Goal: Navigation & Orientation: Find specific page/section

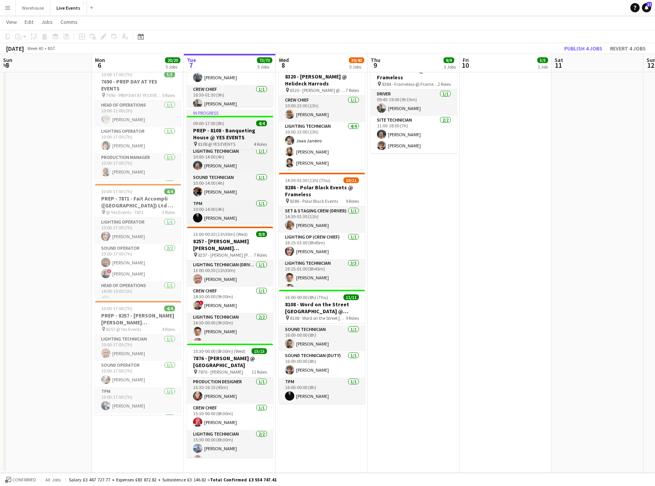
scroll to position [31, 0]
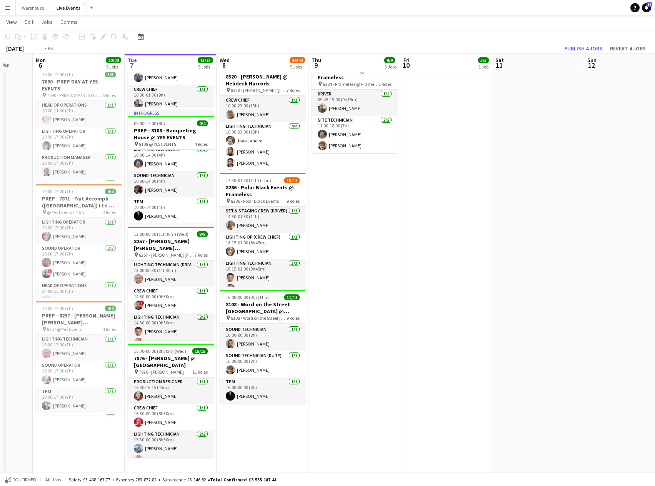
drag, startPoint x: 446, startPoint y: 254, endPoint x: 203, endPoint y: 255, distance: 243.0
click at [203, 255] on app-calendar-viewport "Fri 3 Sat 4 Sun 5 Mon 6 20/20 5 Jobs Tue 7 73/73 5 Jobs Wed 8 39/40 5 Jobs Thu …" at bounding box center [327, 145] width 655 height 656
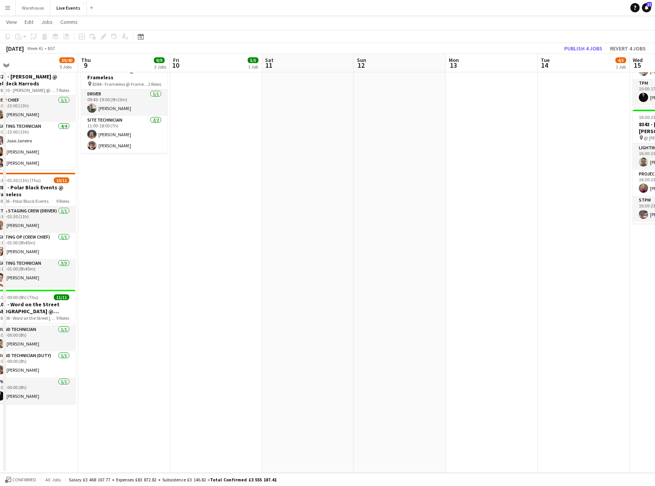
drag, startPoint x: 469, startPoint y: 244, endPoint x: 238, endPoint y: 227, distance: 231.7
click at [238, 227] on app-calendar-viewport "Sun 5 Mon 6 20/20 5 Jobs Tue 7 73/73 5 Jobs Wed 8 39/40 5 Jobs Thu 9 9/9 3 Jobs…" at bounding box center [327, 145] width 655 height 656
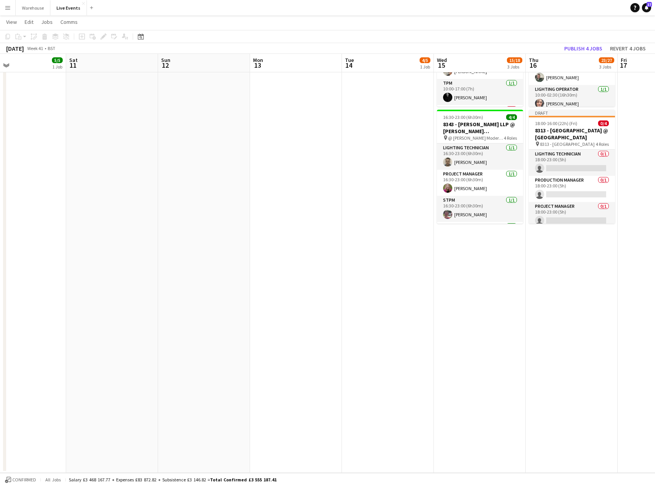
scroll to position [0, 306]
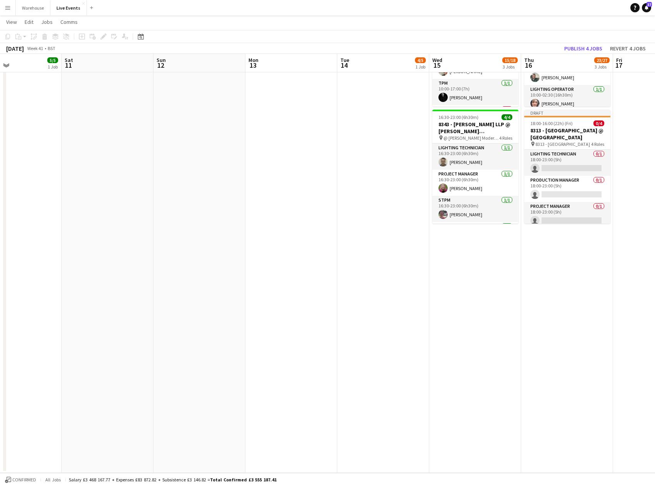
drag, startPoint x: 400, startPoint y: 228, endPoint x: 385, endPoint y: 326, distance: 98.6
click at [385, 326] on app-calendar-viewport "Tue 7 73/73 5 Jobs Wed 8 39/40 5 Jobs Thu 9 9/9 3 Jobs Fri 10 5/5 1 Job Sat 11 …" at bounding box center [327, 145] width 655 height 656
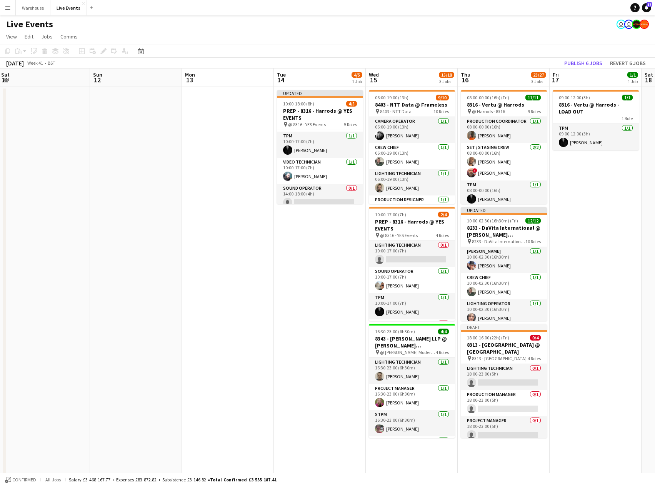
scroll to position [0, 229]
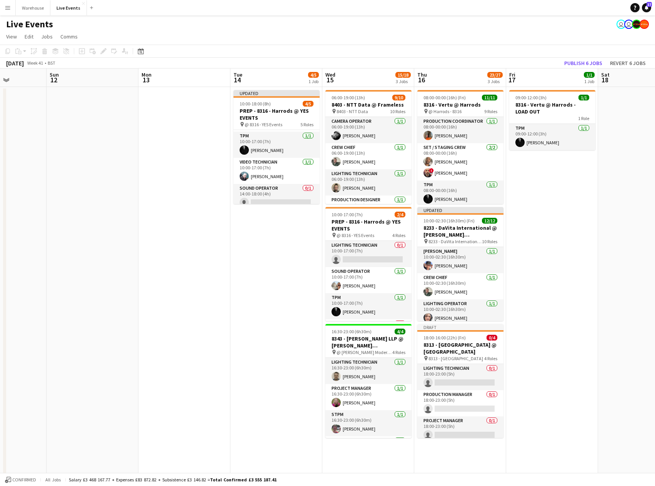
drag, startPoint x: 410, startPoint y: 298, endPoint x: 303, endPoint y: 302, distance: 107.0
click at [303, 302] on app-calendar-viewport "Thu 9 9/9 3 Jobs Fri 10 5/5 1 Job Sat 11 Sun 12 Mon 13 Tue 14 4/5 1 Job Wed 15 …" at bounding box center [327, 377] width 655 height 618
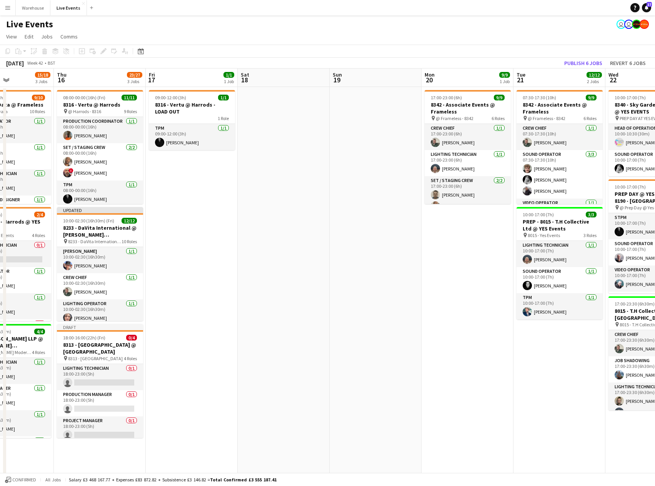
drag, startPoint x: 569, startPoint y: 290, endPoint x: 209, endPoint y: 278, distance: 360.5
click at [209, 278] on app-calendar-viewport "Mon 13 Tue 14 4/5 1 Job Wed 15 15/18 3 Jobs Thu 16 23/27 3 Jobs Fri 17 1/1 1 Jo…" at bounding box center [327, 377] width 655 height 618
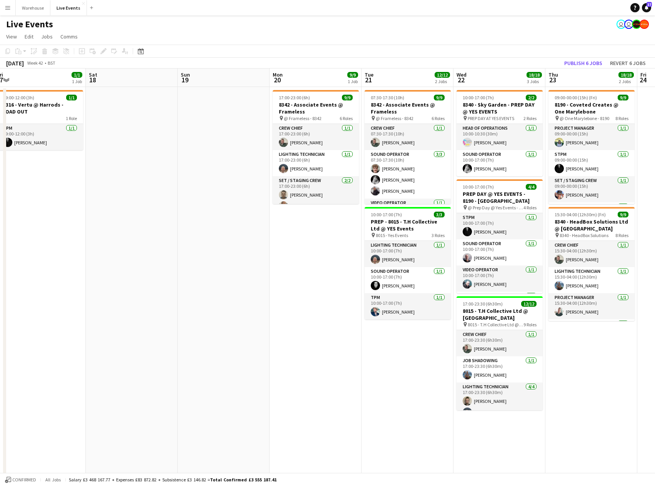
scroll to position [0, 217]
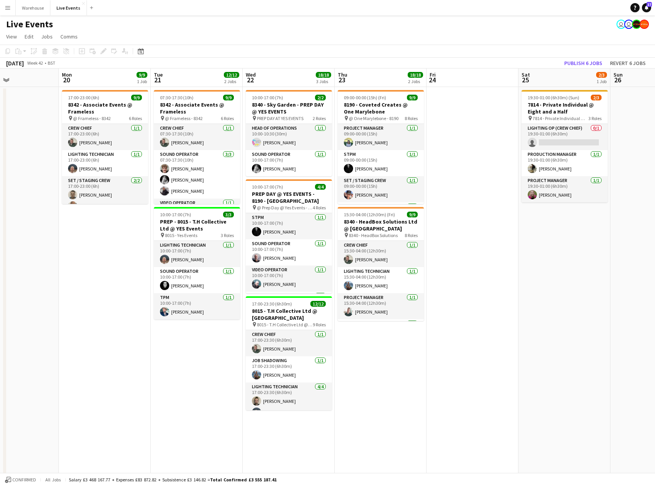
drag, startPoint x: 444, startPoint y: 277, endPoint x: 81, endPoint y: 278, distance: 362.6
click at [81, 278] on app-calendar-viewport "Fri 17 1/1 1 Job Sat 18 Sun 19 Mon 20 9/9 1 Job Tue 21 12/12 2 Jobs Wed 22 18/1…" at bounding box center [327, 377] width 655 height 618
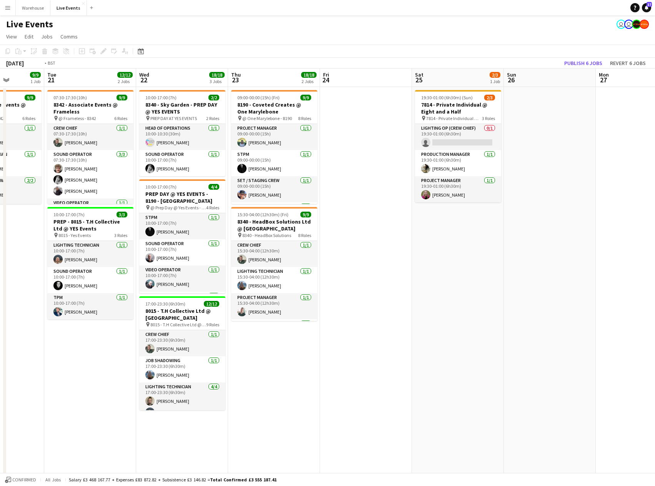
drag, startPoint x: 535, startPoint y: 282, endPoint x: 153, endPoint y: 282, distance: 382.2
click at [153, 282] on app-calendar-viewport "Fri 17 1/1 1 Job Sat 18 Sun 19 Mon 20 9/9 1 Job Tue 21 12/12 2 Jobs Wed 22 18/1…" at bounding box center [327, 377] width 655 height 618
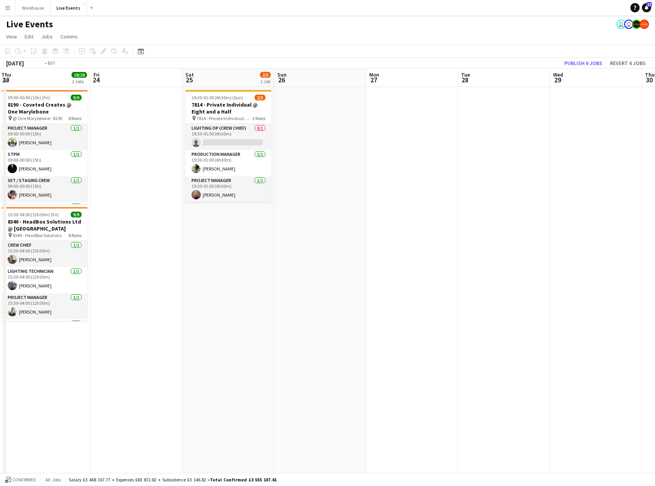
drag, startPoint x: 551, startPoint y: 277, endPoint x: 106, endPoint y: 270, distance: 445.4
click at [106, 270] on app-calendar-viewport "Mon 20 9/9 1 Job Tue 21 12/12 2 Jobs Wed 22 18/18 3 Jobs Thu 23 18/18 2 Jobs Fr…" at bounding box center [327, 377] width 655 height 618
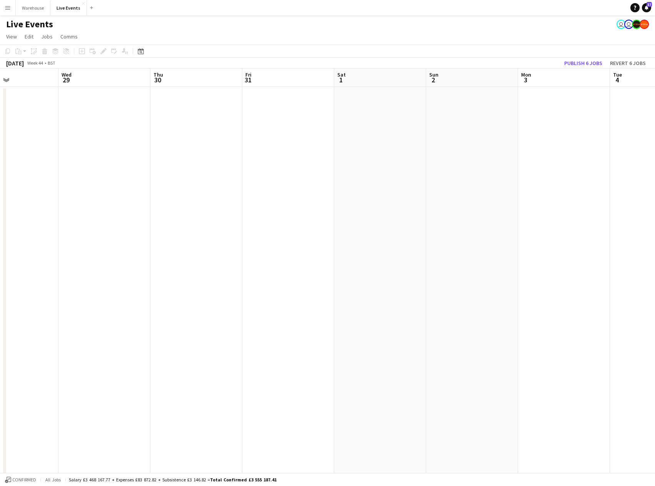
scroll to position [0, 329]
drag, startPoint x: 548, startPoint y: 261, endPoint x: -3, endPoint y: 262, distance: 551.4
click at [0, 262] on html "Menu Boards Boards Boards All jobs Status Workforce Workforce My Workforce Recr…" at bounding box center [327, 350] width 655 height 700
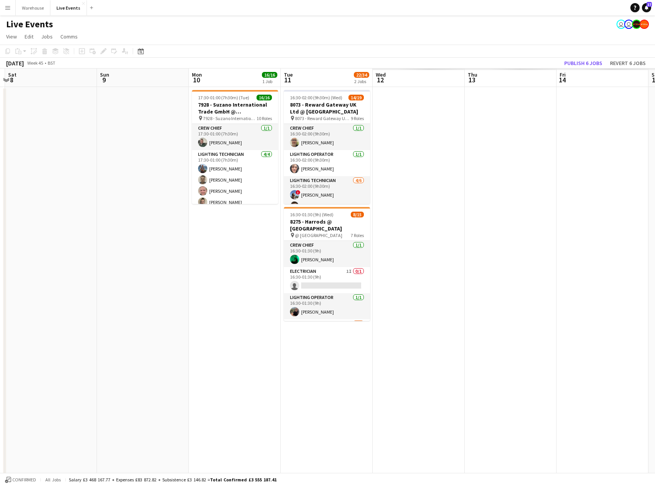
scroll to position [0, 366]
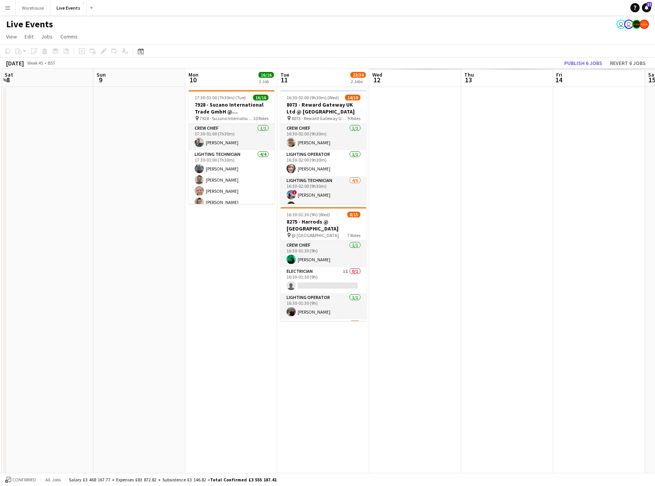
drag, startPoint x: 570, startPoint y: 279, endPoint x: 77, endPoint y: 288, distance: 493.1
click at [73, 288] on app-calendar-viewport "Tue 4 Wed 5 25/33 3 Jobs Thu 6 31/37 3 Jobs Fri 7 Sat 8 Sun 9 Mon 10 16/16 1 Jo…" at bounding box center [327, 377] width 655 height 618
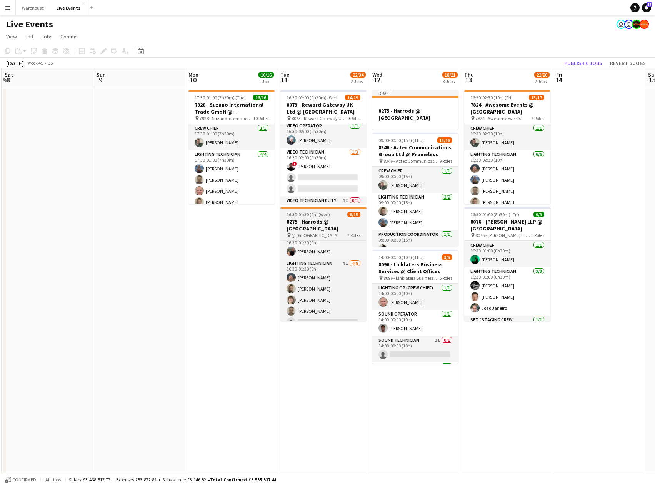
scroll to position [0, 0]
